Goal: Communication & Community: Participate in discussion

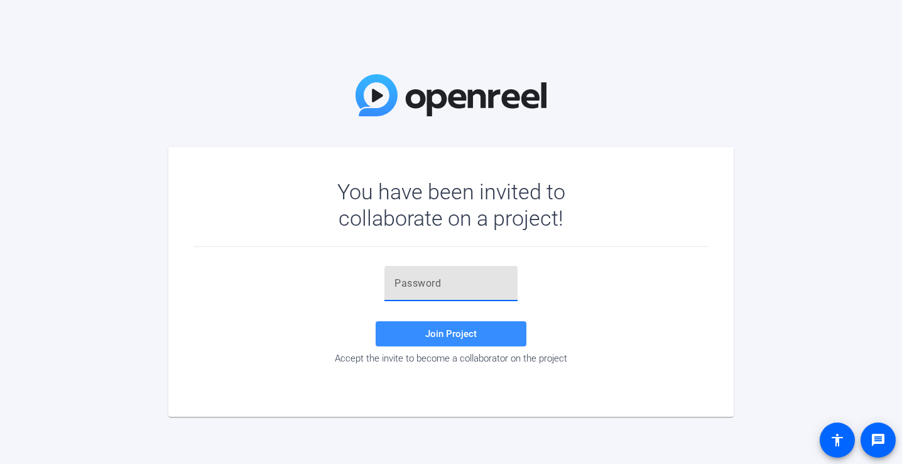
click at [439, 277] on input "text" at bounding box center [450, 283] width 113 height 15
paste input "wRWNJm"
type input "wRWNJm"
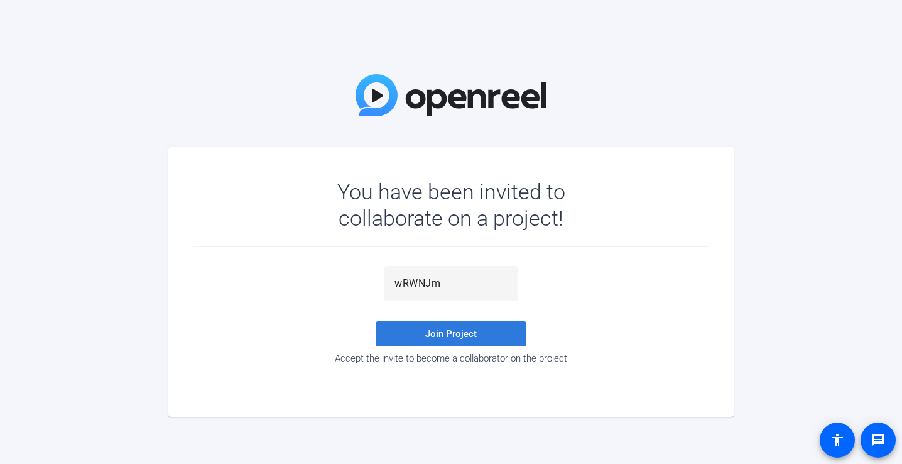
click at [455, 325] on span at bounding box center [451, 333] width 151 height 30
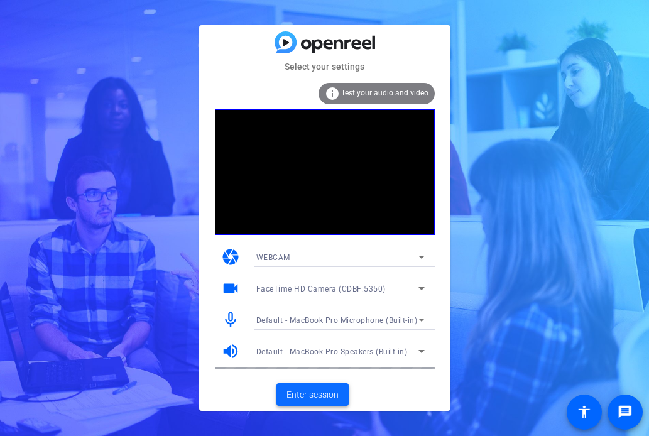
click at [320, 389] on span "Enter session" at bounding box center [312, 394] width 52 height 13
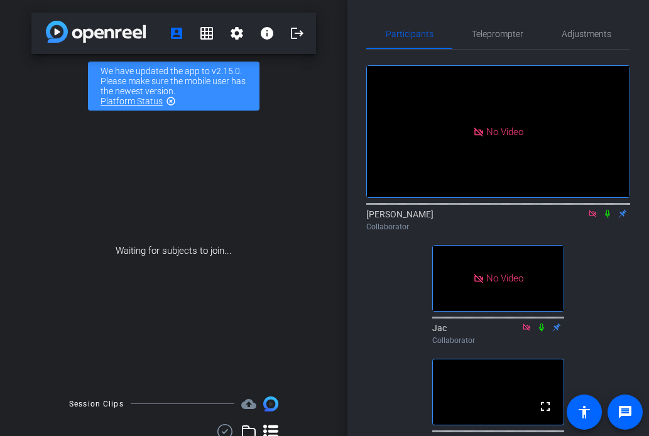
click at [607, 218] on icon at bounding box center [607, 213] width 10 height 9
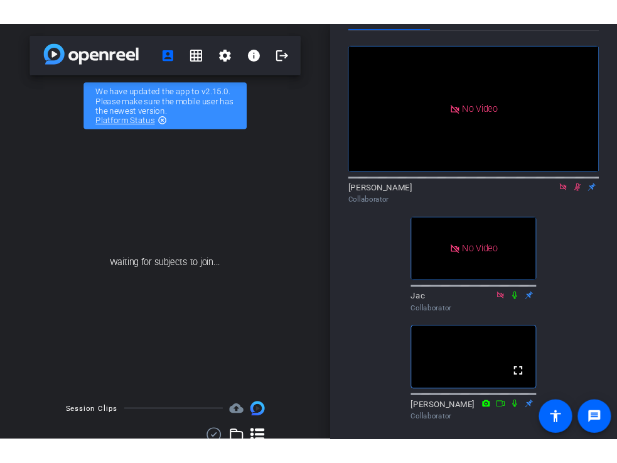
scroll to position [39, 0]
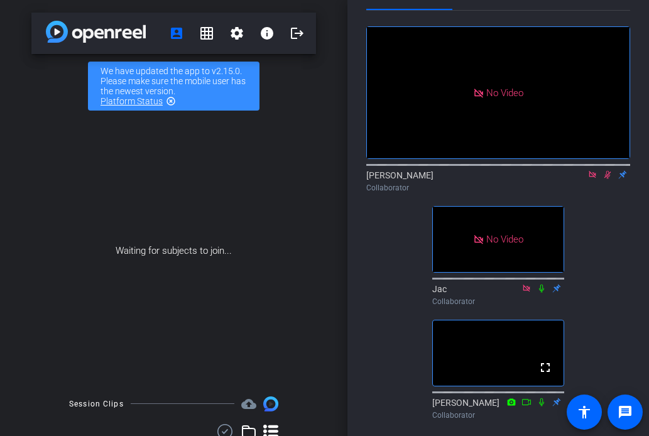
click at [592, 179] on icon at bounding box center [592, 174] width 10 height 9
click at [594, 179] on icon at bounding box center [592, 175] width 7 height 8
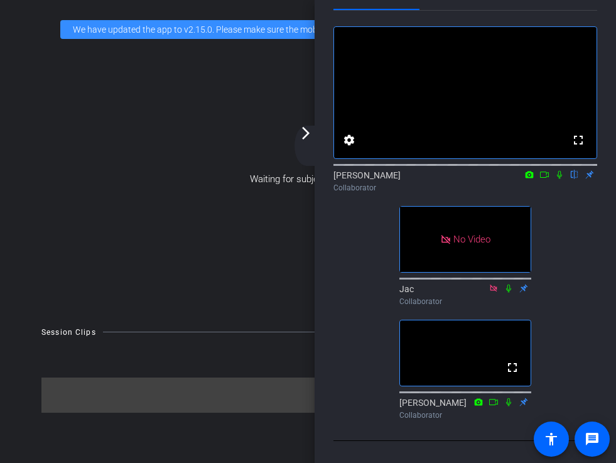
click at [559, 179] on icon at bounding box center [559, 175] width 5 height 8
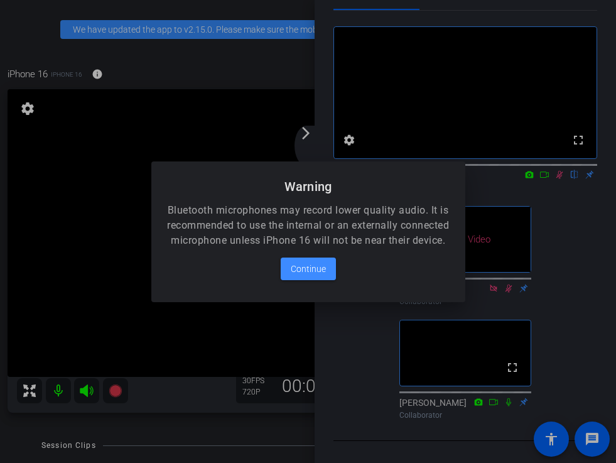
click at [557, 190] on div at bounding box center [308, 231] width 616 height 463
click at [307, 276] on span "Continue" at bounding box center [308, 268] width 35 height 15
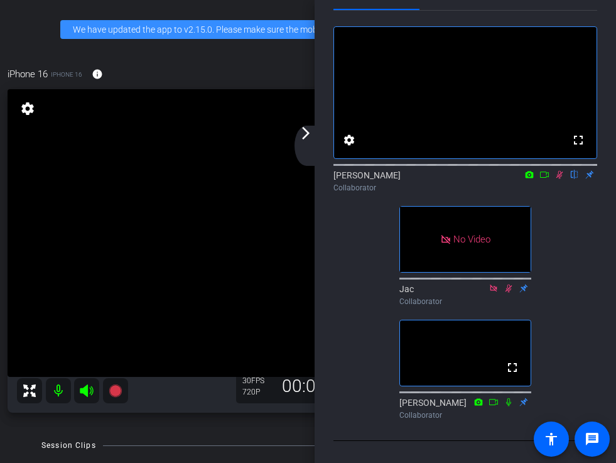
click at [558, 179] on icon at bounding box center [560, 175] width 7 height 8
click at [558, 179] on icon at bounding box center [561, 174] width 10 height 9
click at [561, 179] on icon at bounding box center [561, 175] width 7 height 8
click at [548, 178] on icon at bounding box center [545, 174] width 9 height 6
click at [577, 179] on icon at bounding box center [575, 175] width 5 height 8
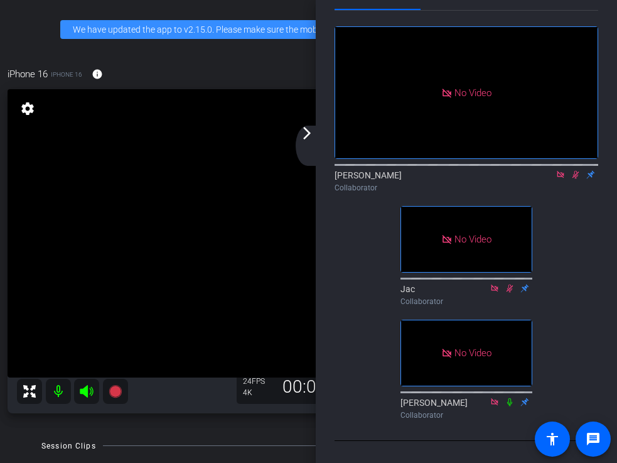
click at [574, 179] on icon at bounding box center [576, 175] width 7 height 8
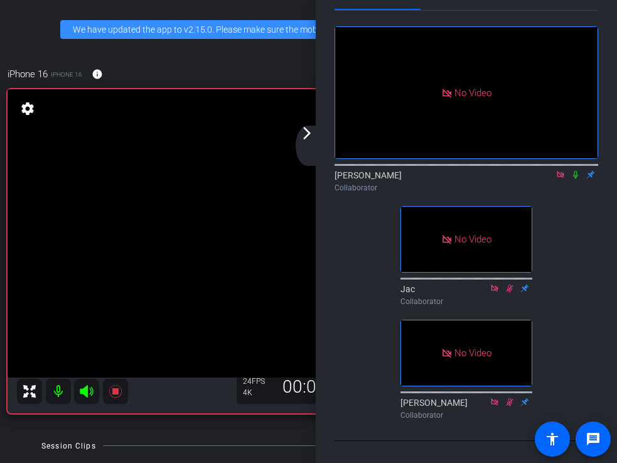
click at [574, 179] on icon at bounding box center [576, 174] width 10 height 9
click at [571, 179] on icon at bounding box center [576, 174] width 10 height 9
click at [575, 179] on icon at bounding box center [575, 175] width 5 height 8
click at [577, 179] on icon at bounding box center [576, 174] width 10 height 9
click at [575, 179] on icon at bounding box center [576, 174] width 10 height 9
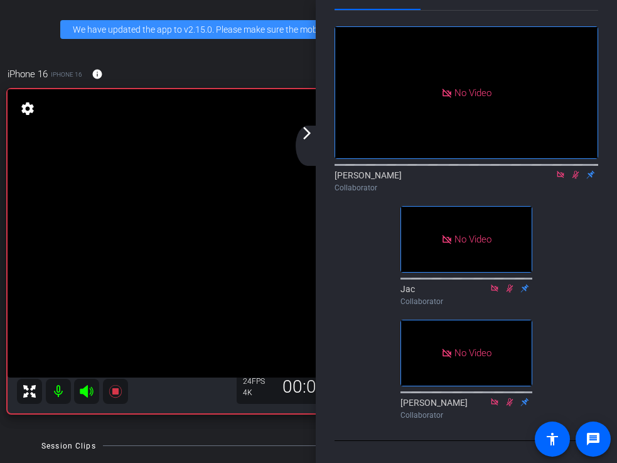
click at [578, 179] on icon at bounding box center [576, 174] width 10 height 9
click at [579, 179] on icon at bounding box center [576, 174] width 10 height 9
click at [578, 179] on icon at bounding box center [576, 175] width 7 height 8
click at [575, 179] on icon at bounding box center [575, 175] width 5 height 8
click at [575, 179] on icon at bounding box center [576, 174] width 10 height 9
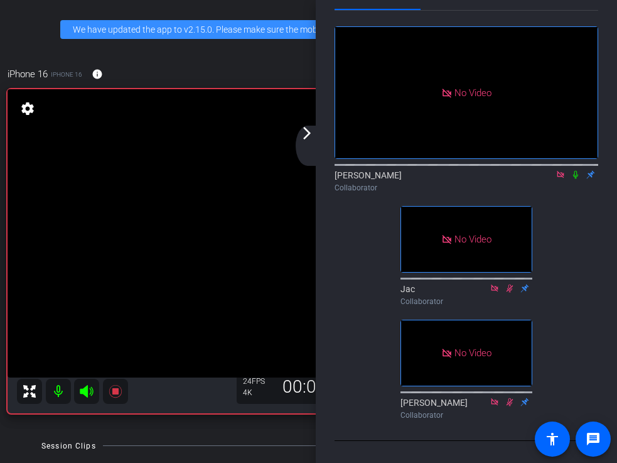
click at [575, 179] on icon at bounding box center [576, 174] width 10 height 9
click at [579, 169] on div at bounding box center [467, 164] width 264 height 10
click at [578, 179] on icon at bounding box center [576, 174] width 10 height 9
click at [576, 179] on icon at bounding box center [576, 174] width 10 height 9
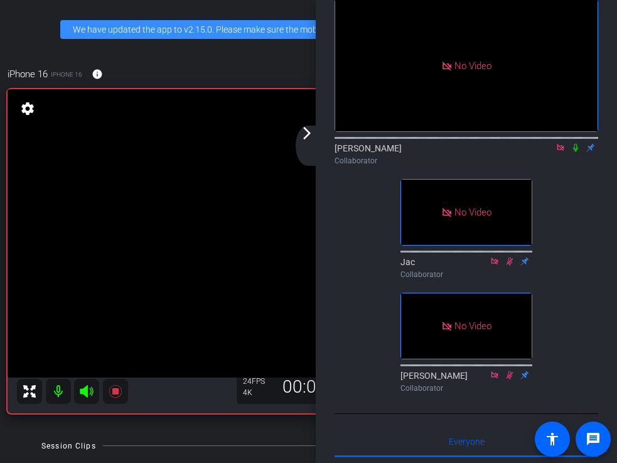
scroll to position [65, 0]
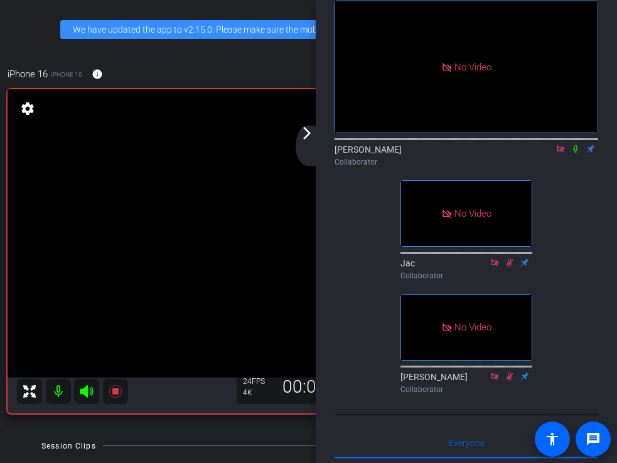
click at [577, 153] on icon at bounding box center [576, 148] width 10 height 9
click at [573, 153] on icon at bounding box center [576, 148] width 10 height 9
click at [574, 153] on icon at bounding box center [576, 149] width 7 height 8
click at [579, 153] on icon at bounding box center [576, 148] width 10 height 9
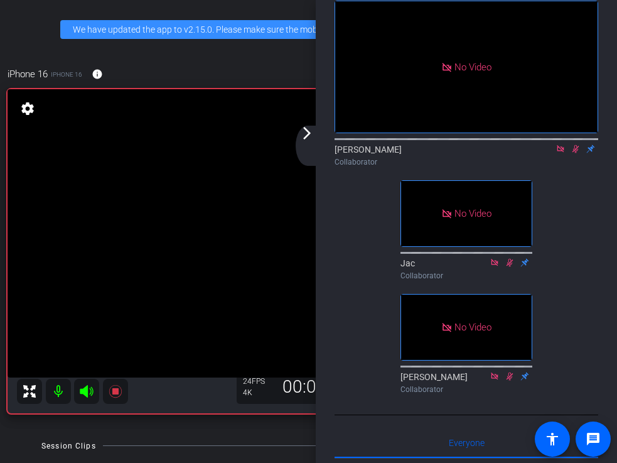
click at [576, 153] on icon at bounding box center [576, 148] width 10 height 9
click at [573, 153] on icon at bounding box center [576, 148] width 10 height 9
click at [577, 153] on icon at bounding box center [576, 148] width 10 height 9
click at [575, 153] on icon at bounding box center [576, 149] width 7 height 8
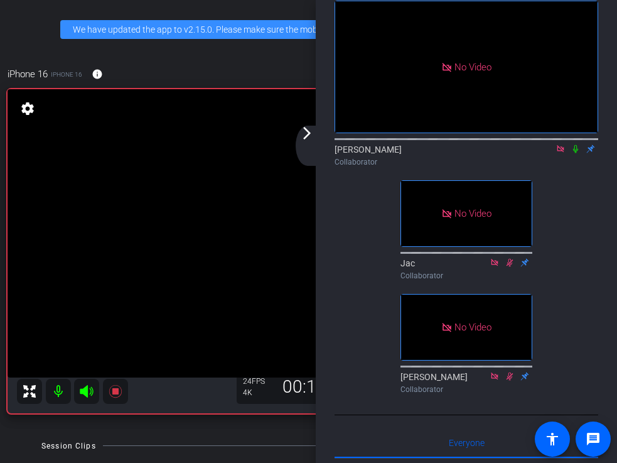
click at [576, 153] on icon at bounding box center [576, 148] width 10 height 9
click at [576, 153] on icon at bounding box center [576, 149] width 7 height 8
click at [576, 153] on icon at bounding box center [575, 149] width 5 height 8
click at [577, 153] on icon at bounding box center [576, 148] width 10 height 9
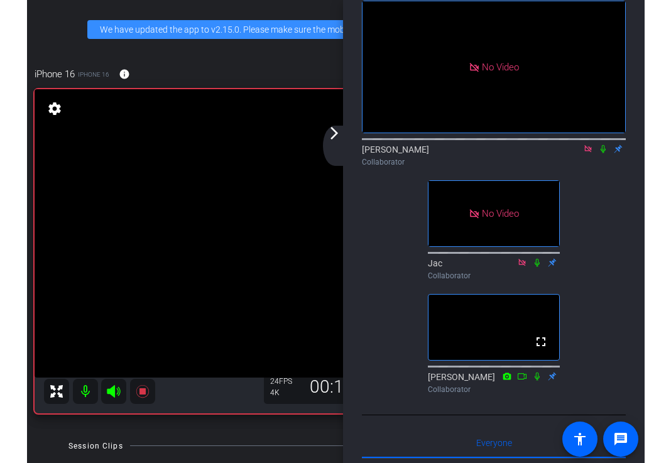
scroll to position [60, 0]
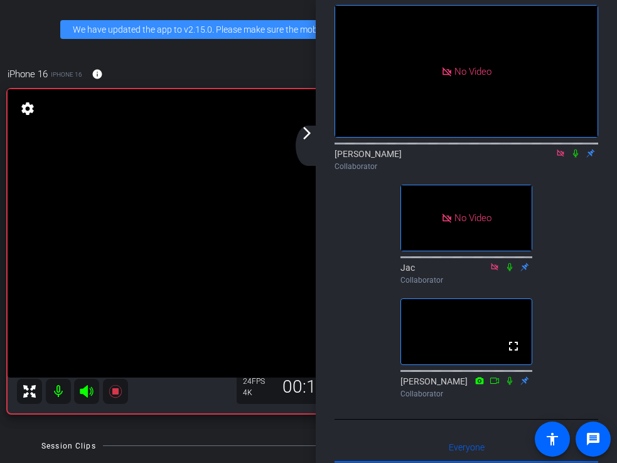
click at [558, 158] on icon at bounding box center [561, 153] width 10 height 9
